Goal: Task Accomplishment & Management: Use online tool/utility

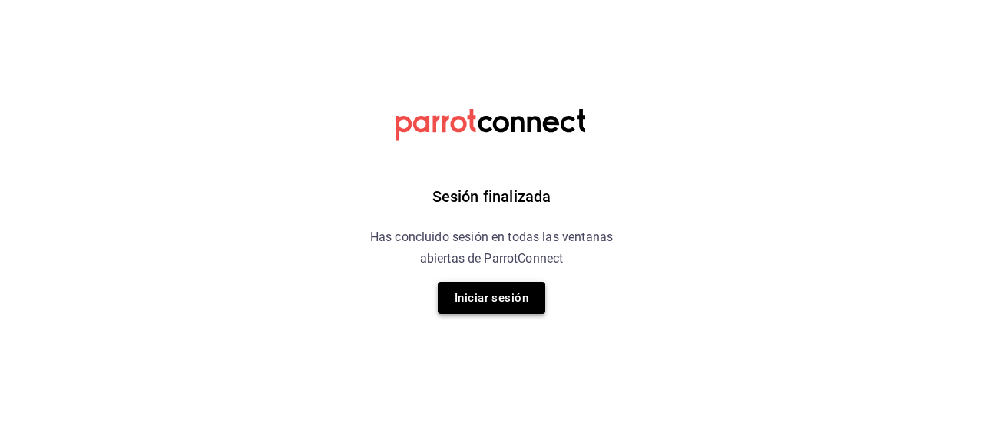
click at [489, 293] on button "Iniciar sesión" at bounding box center [492, 298] width 108 height 32
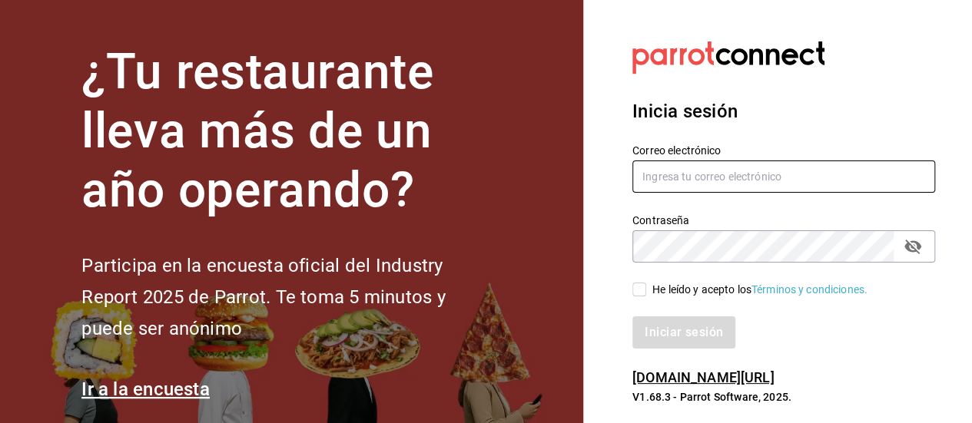
click at [691, 179] on input "text" at bounding box center [783, 177] width 303 height 32
type input "[EMAIL_ADDRESS][DOMAIN_NAME]"
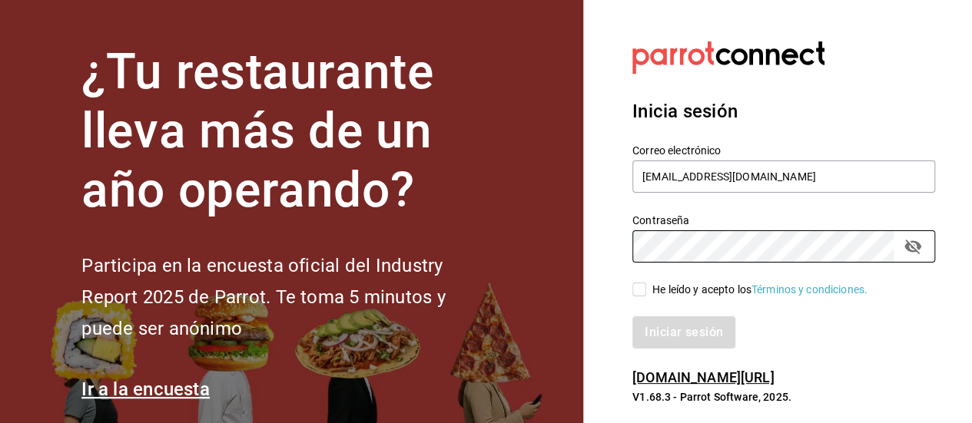
click at [650, 293] on span "He leído y acepto los Términos y condiciones." at bounding box center [756, 290] width 221 height 16
click at [646, 293] on input "He leído y acepto los Términos y condiciones." at bounding box center [639, 290] width 14 height 14
checkbox input "true"
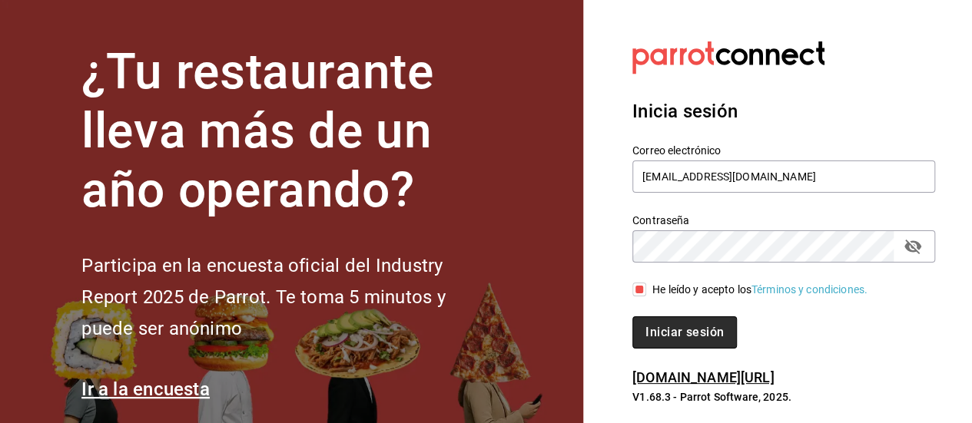
click at [660, 320] on button "Iniciar sesión" at bounding box center [684, 333] width 104 height 32
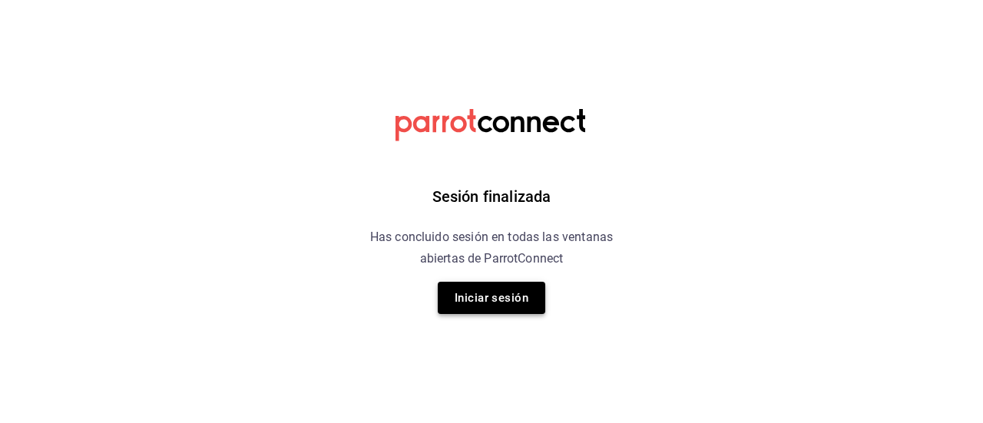
click at [534, 295] on button "Iniciar sesión" at bounding box center [492, 298] width 108 height 32
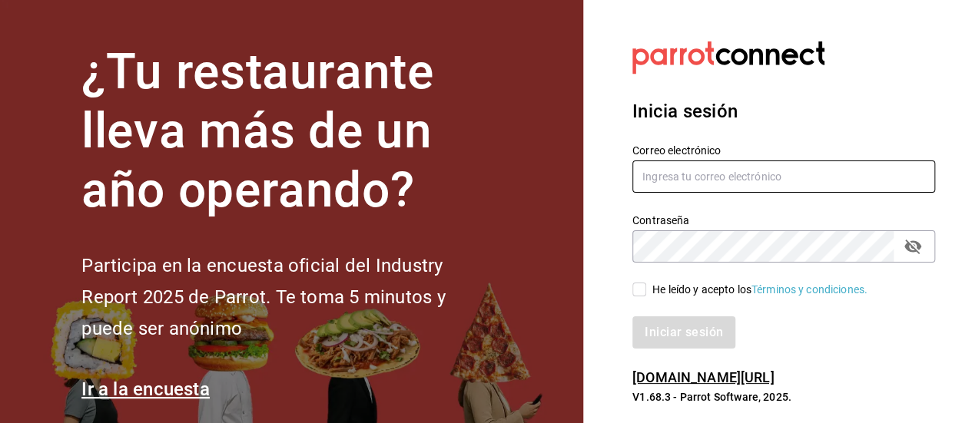
click at [690, 181] on input "text" at bounding box center [783, 177] width 303 height 32
type input "[EMAIL_ADDRESS][DOMAIN_NAME]"
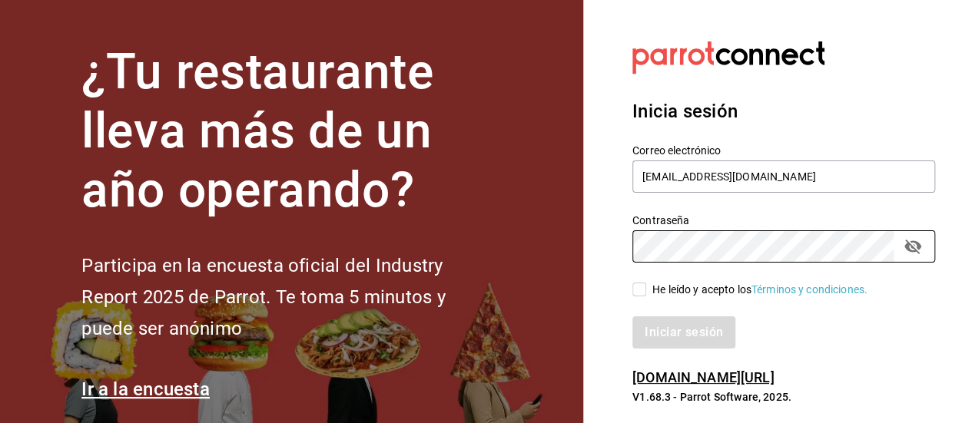
click at [643, 290] on input "He leído y acepto los Términos y condiciones." at bounding box center [639, 290] width 14 height 14
checkbox input "true"
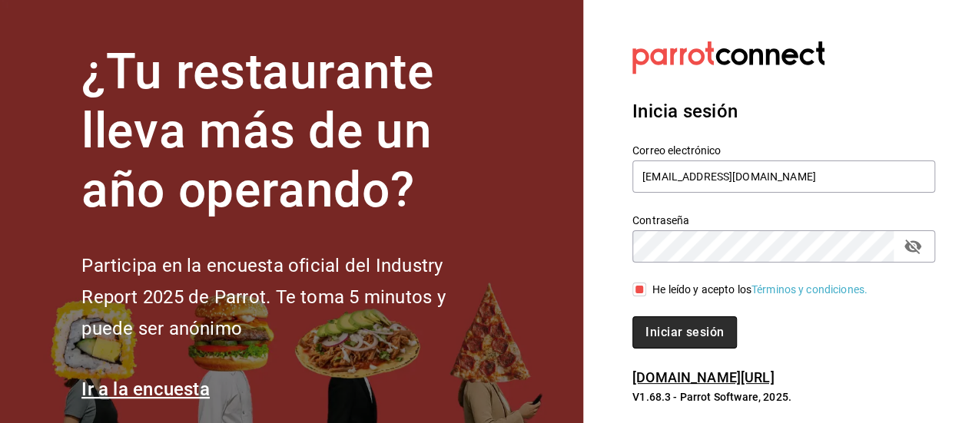
click at [667, 331] on button "Iniciar sesión" at bounding box center [684, 333] width 104 height 32
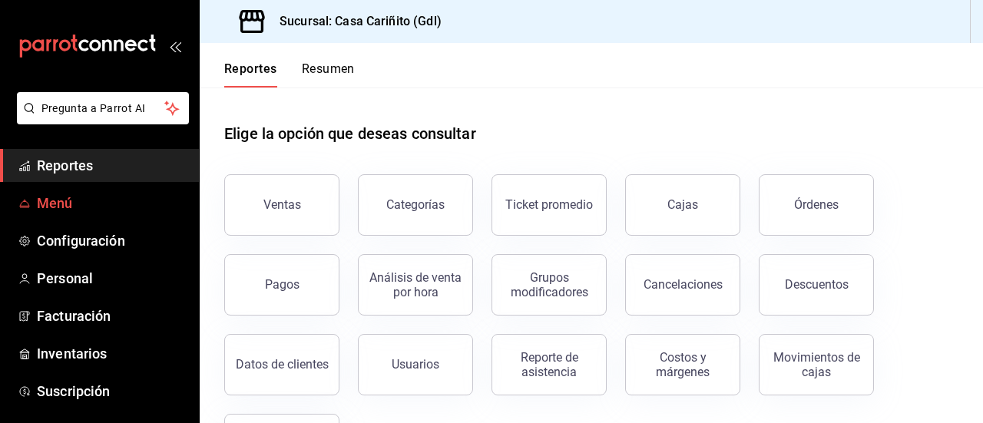
click at [75, 196] on span "Menú" at bounding box center [112, 203] width 150 height 21
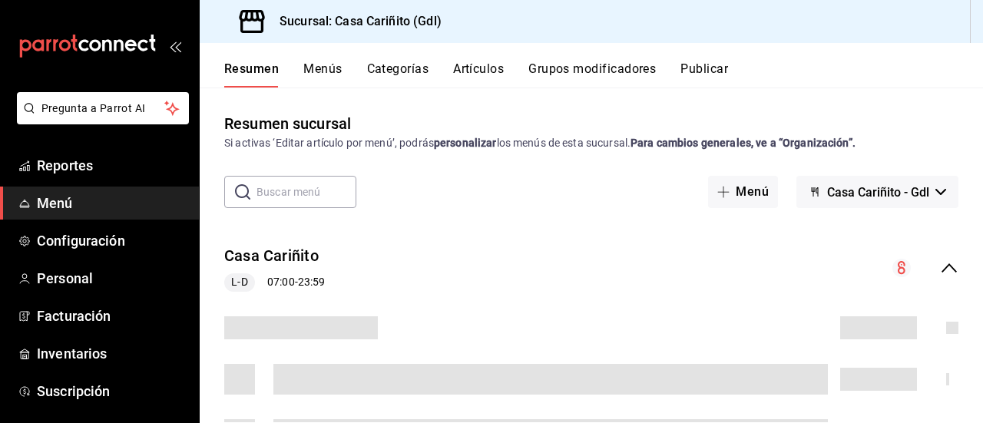
click at [487, 73] on button "Artículos" at bounding box center [478, 74] width 51 height 26
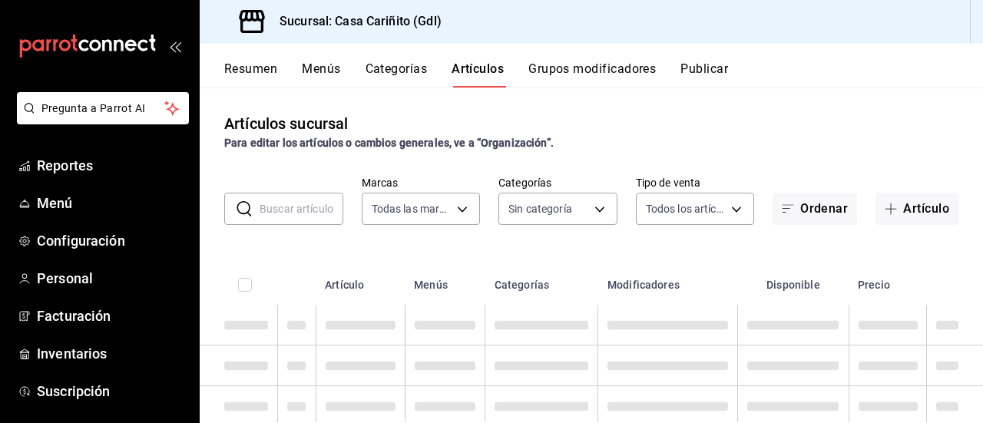
type input "8947f16a-b59e-47e0-855d-71f6ff839714"
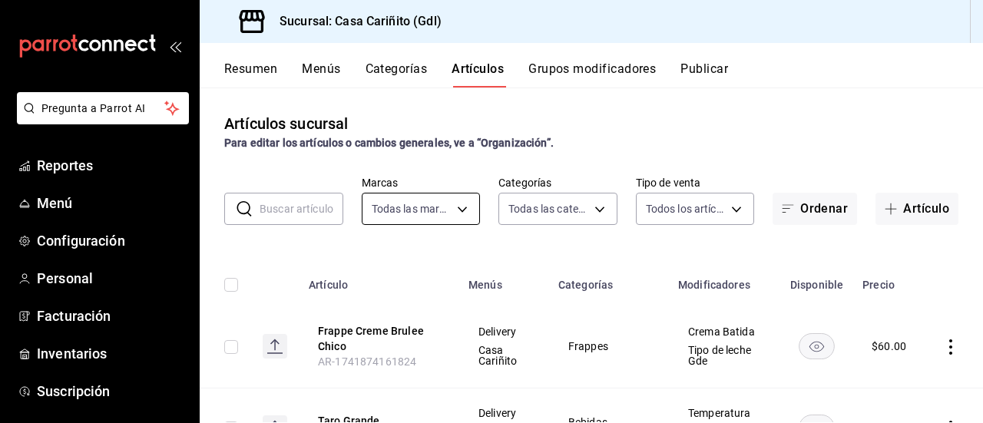
type input "efc4eb47-0b31-42d6-8e90-e60e2c0c5fbd,119168ad-5666-4e12-b5e0-b6859d94c33e,3672a…"
click at [298, 214] on input "text" at bounding box center [302, 209] width 84 height 31
